Goal: Task Accomplishment & Management: Manage account settings

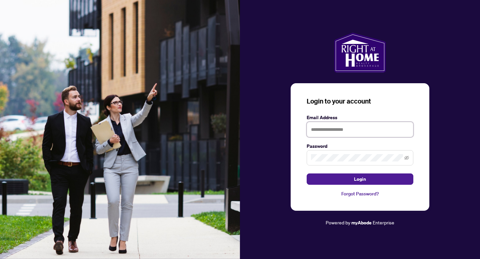
click at [339, 127] on input "text" at bounding box center [360, 129] width 107 height 15
type input "**********"
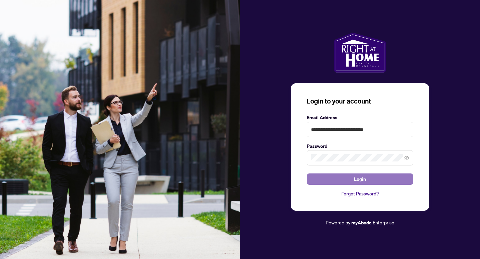
click at [384, 181] on button "Login" at bounding box center [360, 179] width 107 height 11
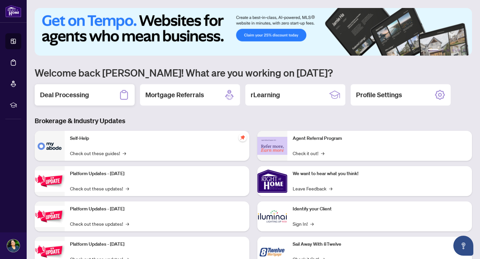
click at [88, 97] on h2 "Deal Processing" at bounding box center [64, 94] width 49 height 9
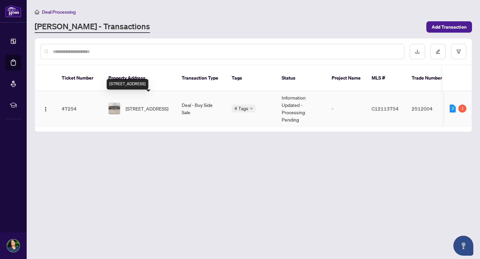
click at [151, 105] on span "[STREET_ADDRESS]" at bounding box center [147, 108] width 43 height 7
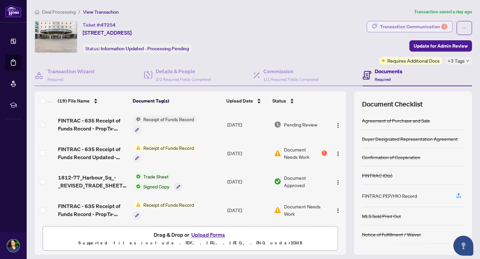
click at [408, 26] on div "Transaction Communication 1" at bounding box center [413, 26] width 67 height 11
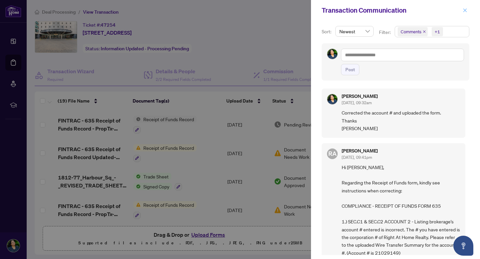
click at [467, 10] on icon "close" at bounding box center [465, 10] width 5 height 5
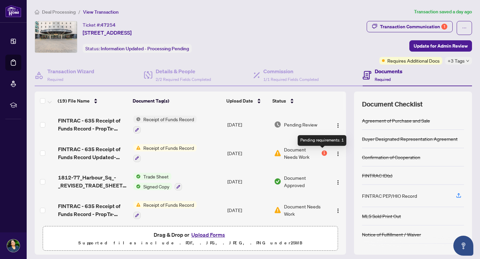
click at [323, 153] on div "1" at bounding box center [324, 153] width 5 height 5
